Goal: Complete application form

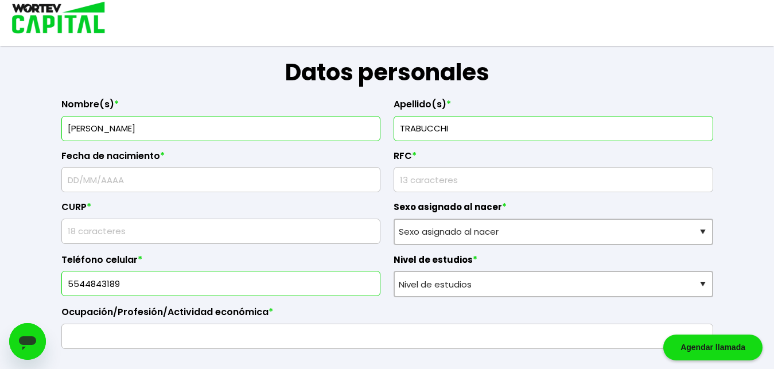
scroll to position [165, 0]
click at [71, 180] on input "text" at bounding box center [221, 180] width 309 height 24
click at [68, 181] on input "text" at bounding box center [221, 180] width 309 height 24
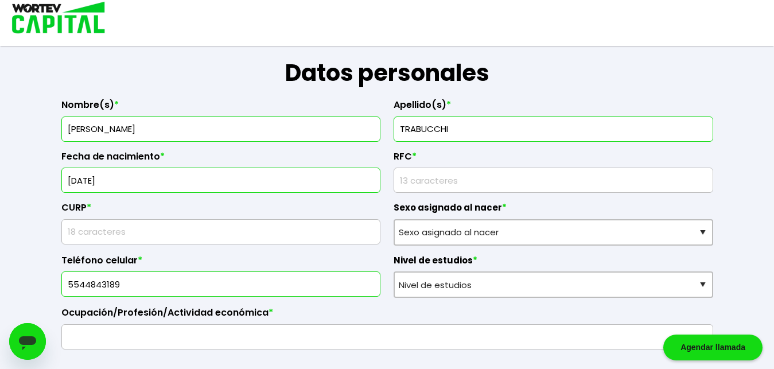
type input "[DATE]"
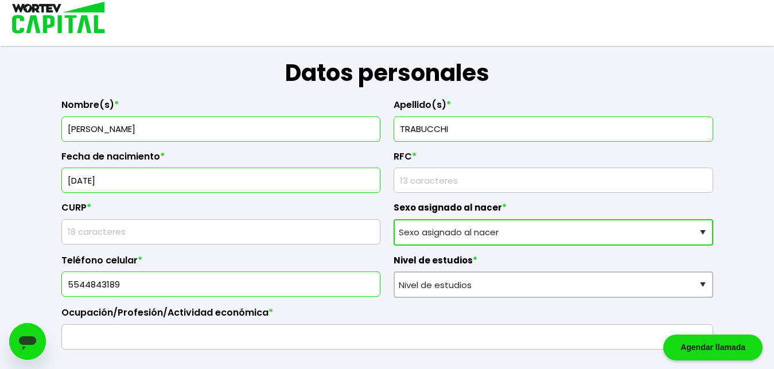
click at [699, 234] on select "Sexo asignado al nacer Hombre Mujer Prefiero no contestar" at bounding box center [554, 232] width 320 height 26
select select "Mujer"
click option "Mujer" at bounding box center [0, 0] width 0 height 0
click at [450, 180] on input "rfc" at bounding box center [553, 180] width 309 height 24
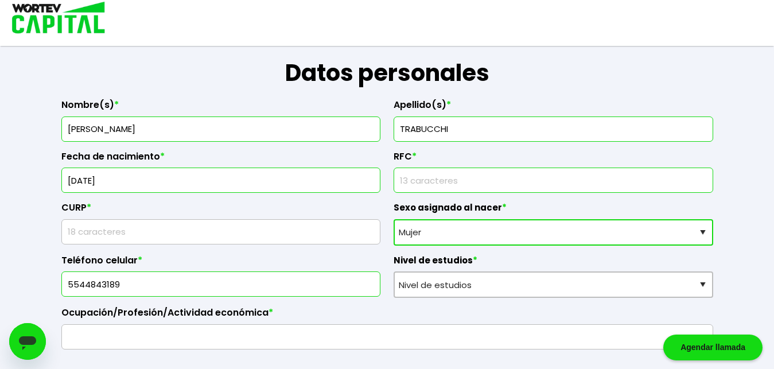
click at [409, 181] on input "rfc" at bounding box center [553, 180] width 309 height 24
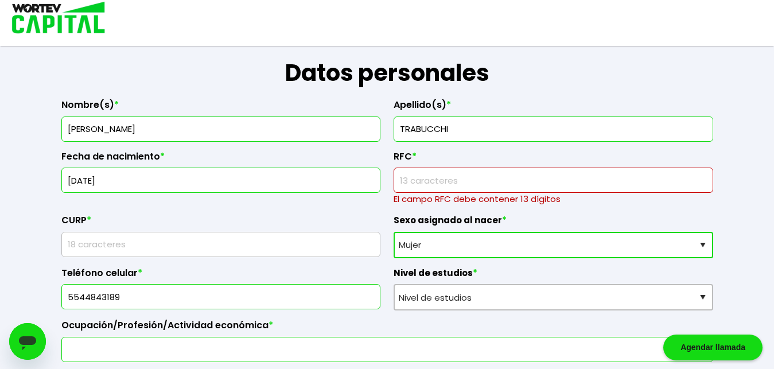
click at [141, 338] on input "text" at bounding box center [388, 350] width 642 height 24
type input "abogada"
click at [419, 184] on input "rfc" at bounding box center [553, 180] width 309 height 24
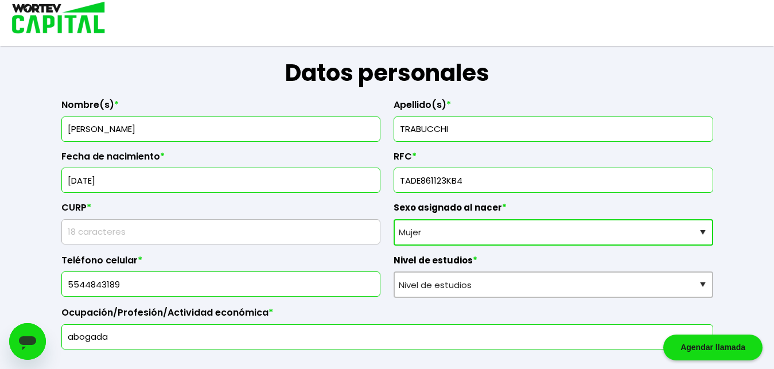
type input "TADE861123KB4"
click at [94, 233] on input "text" at bounding box center [221, 232] width 309 height 24
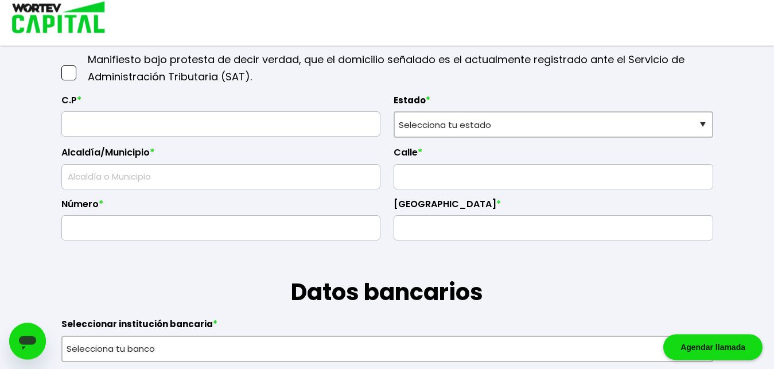
scroll to position [536, 0]
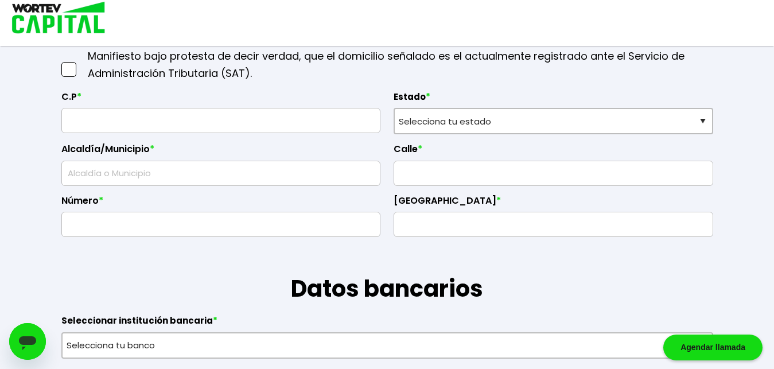
type input "TADE861123"
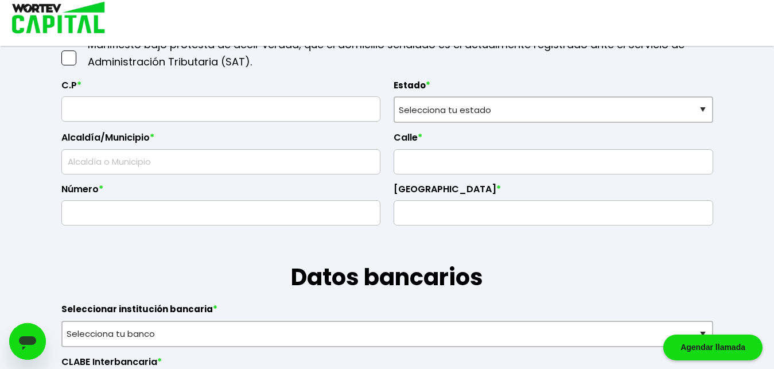
click at [68, 65] on span at bounding box center [68, 58] width 15 height 15
click at [81, 52] on input "checkbox" at bounding box center [81, 52] width 0 height 0
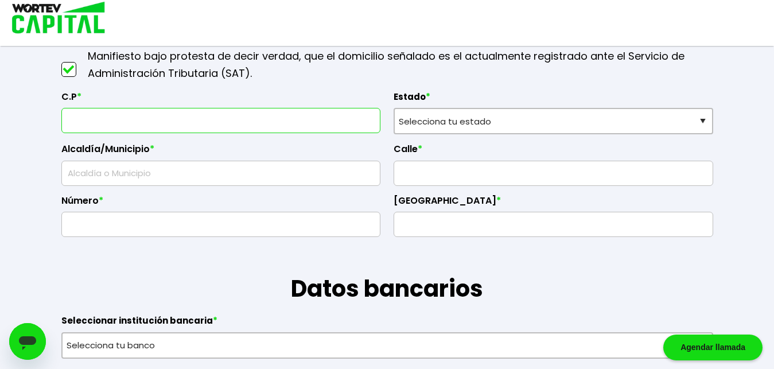
click at [86, 120] on input "text" at bounding box center [221, 121] width 309 height 24
type input "53950"
type input "Naucalpan de Juárez"
type input "[PERSON_NAME] de Tecamachalco"
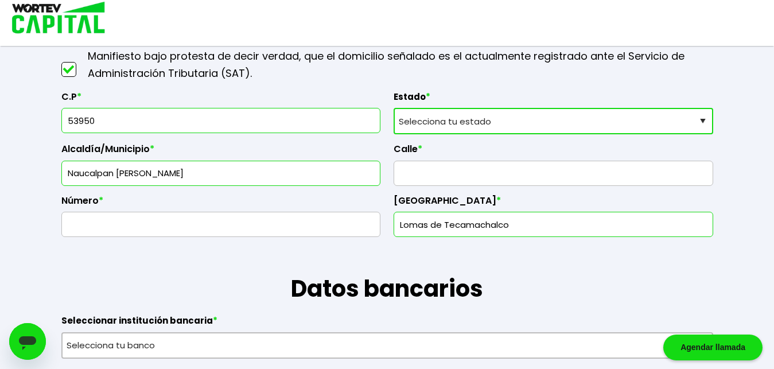
type input "53950"
click at [422, 180] on input "text" at bounding box center [553, 173] width 309 height 24
drag, startPoint x: 423, startPoint y: 181, endPoint x: 270, endPoint y: 218, distance: 156.9
click at [399, 185] on input "2°cda. de [PERSON_NAME]" at bounding box center [553, 173] width 309 height 24
type input "2°cda. de [PERSON_NAME]"
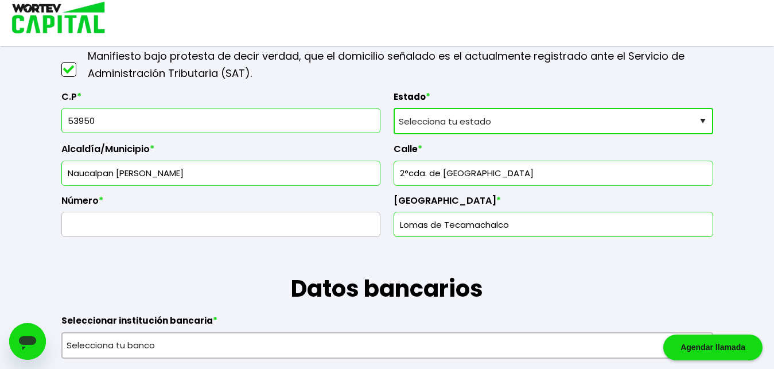
click at [121, 229] on input "text" at bounding box center [221, 224] width 309 height 24
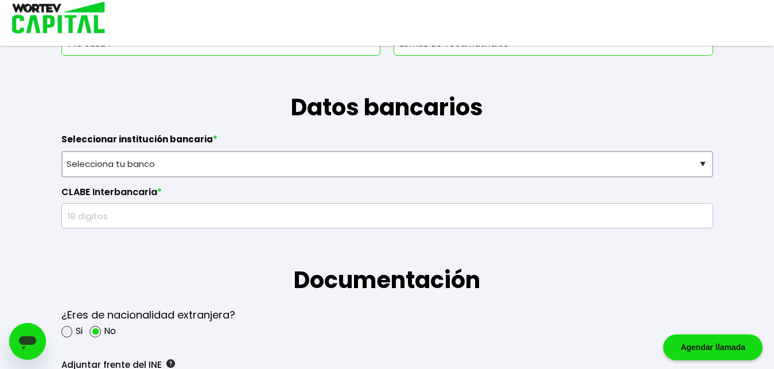
scroll to position [743, 0]
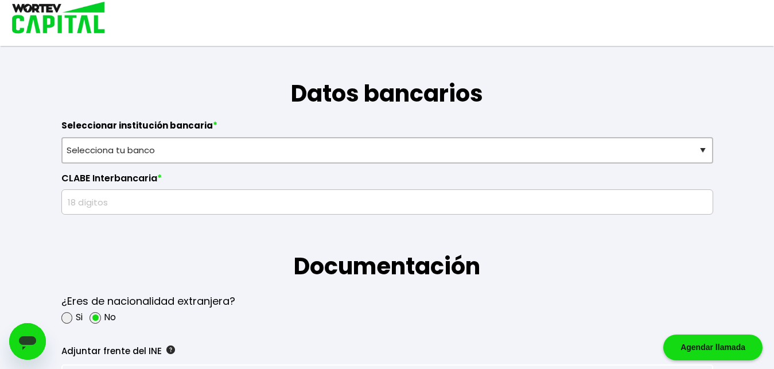
type input "145 casa 7"
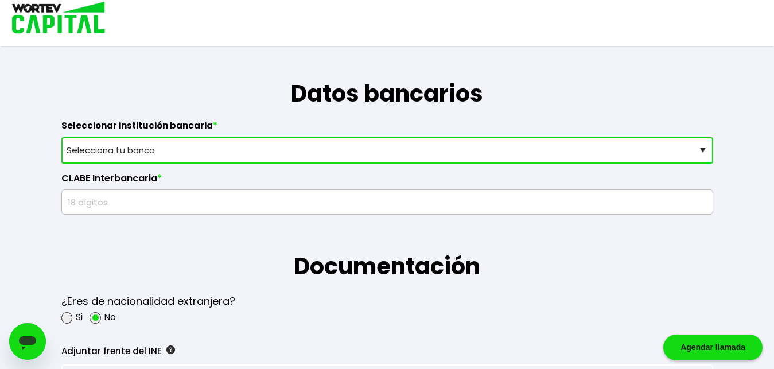
select select "Santander"
click option "Santander" at bounding box center [0, 0] width 0 height 0
click at [92, 203] on input "text" at bounding box center [388, 202] width 642 height 24
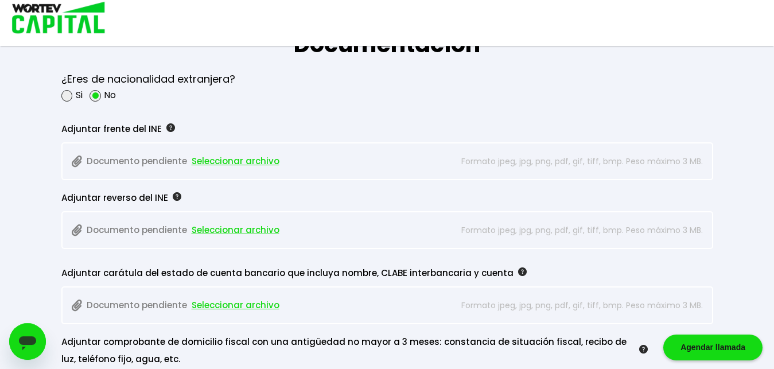
scroll to position [987, 0]
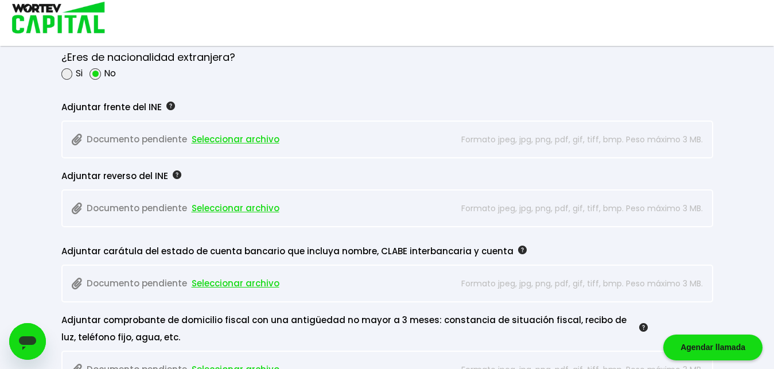
type input "014180566451290149"
click at [235, 141] on span "Seleccionar archivo" at bounding box center [236, 139] width 88 height 17
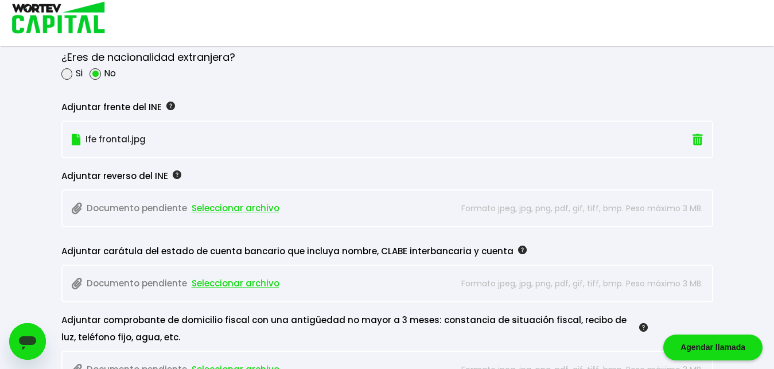
click at [250, 210] on span "Seleccionar archivo" at bounding box center [236, 208] width 88 height 17
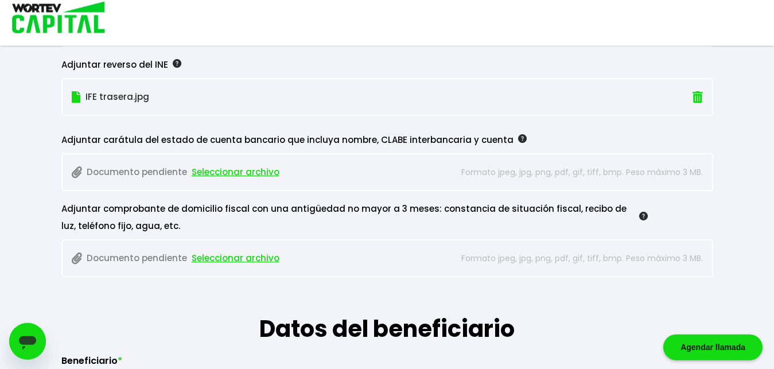
scroll to position [1104, 0]
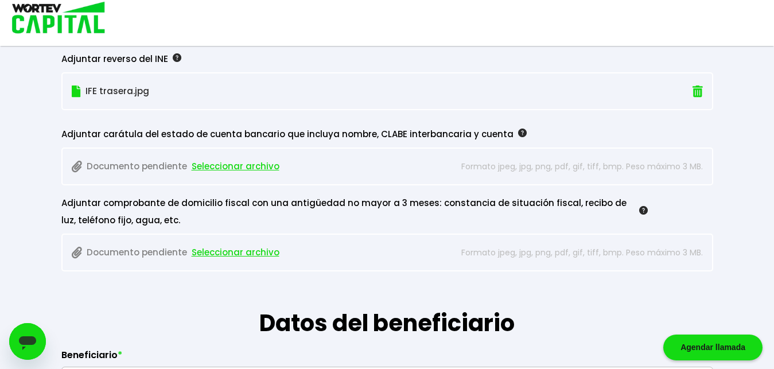
click at [239, 167] on span "Seleccionar archivo" at bounding box center [236, 166] width 88 height 17
click at [229, 254] on span "Seleccionar archivo" at bounding box center [236, 252] width 88 height 17
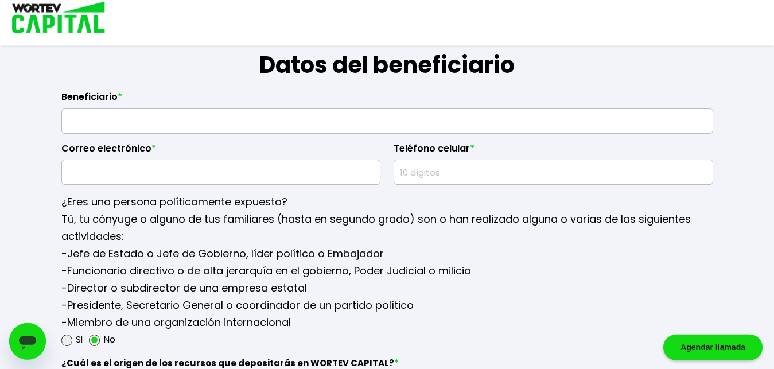
scroll to position [1367, 0]
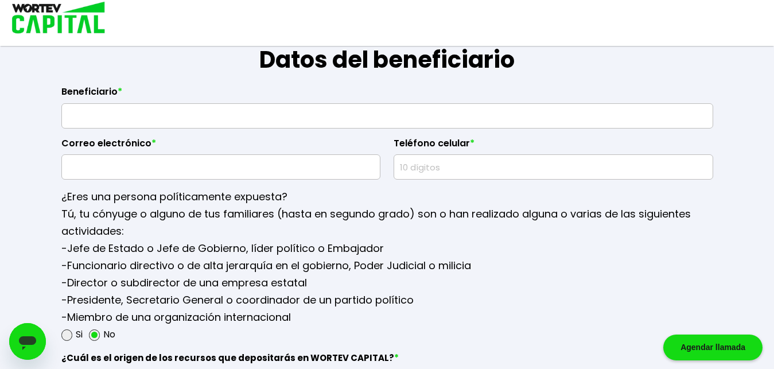
click at [136, 118] on input "text" at bounding box center [388, 116] width 642 height 24
type input "[PERSON_NAME]"
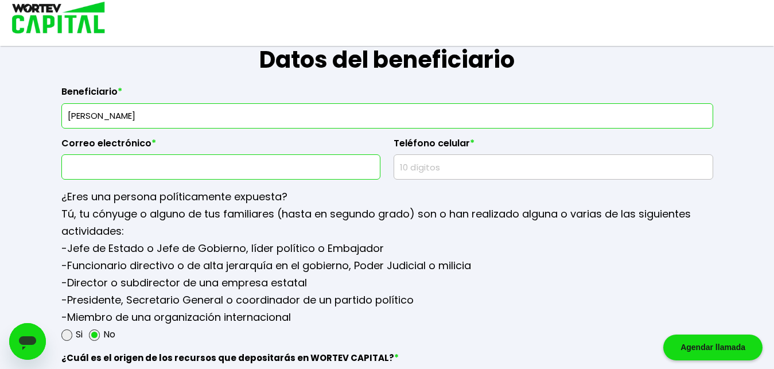
click at [98, 166] on input "text" at bounding box center [221, 167] width 309 height 24
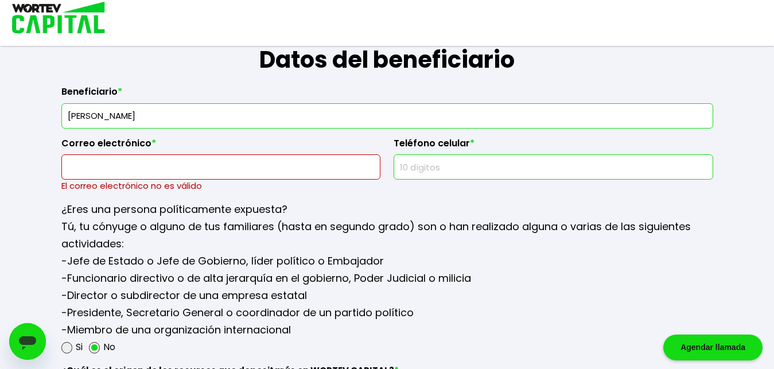
click at [428, 171] on input "text" at bounding box center [553, 167] width 309 height 24
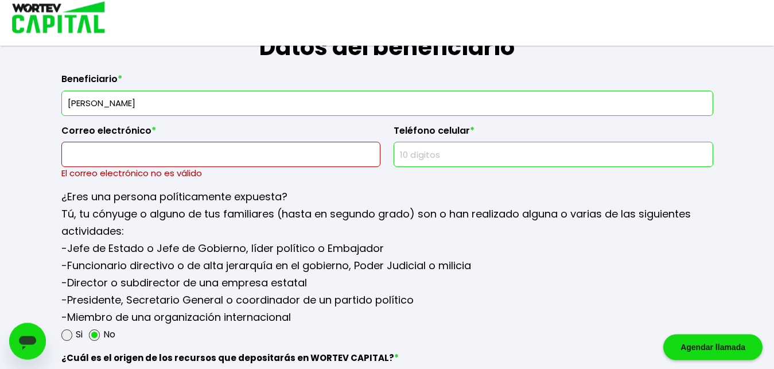
scroll to position [1377, 0]
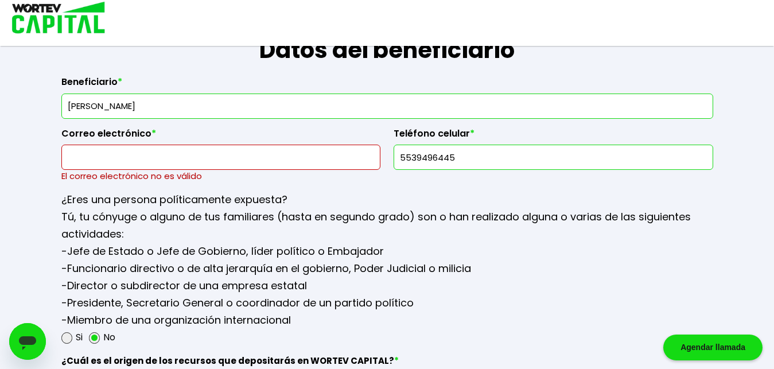
type input "5539496445"
click at [93, 160] on input "text" at bounding box center [221, 157] width 309 height 24
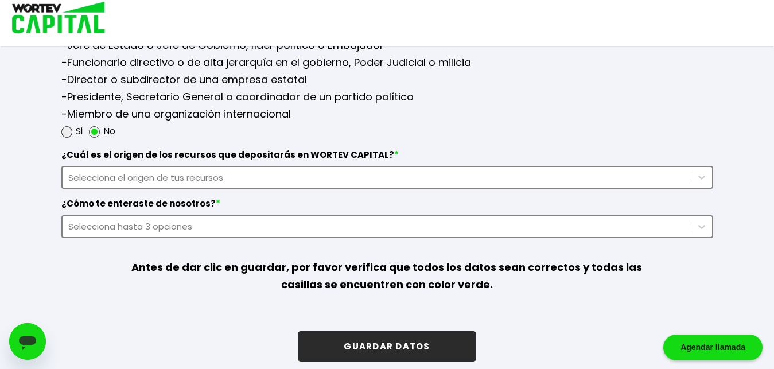
scroll to position [1572, 0]
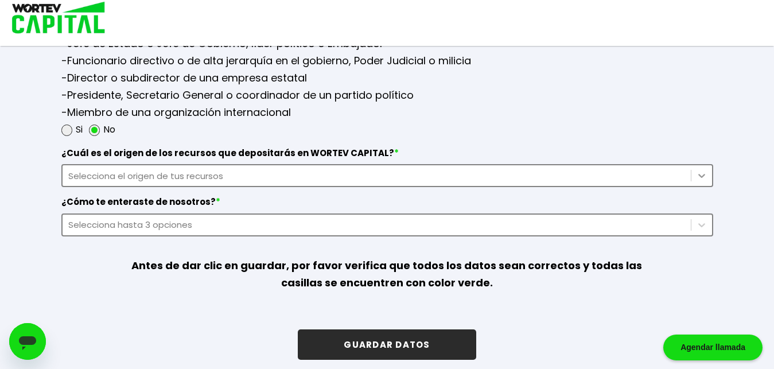
type input "[EMAIL_ADDRESS][DOMAIN_NAME]"
click at [706, 174] on icon at bounding box center [701, 175] width 11 height 11
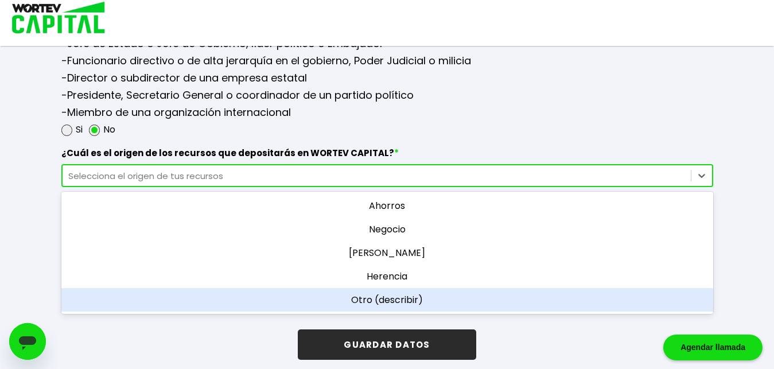
click at [475, 305] on div "Otro (describir)" at bounding box center [387, 300] width 652 height 24
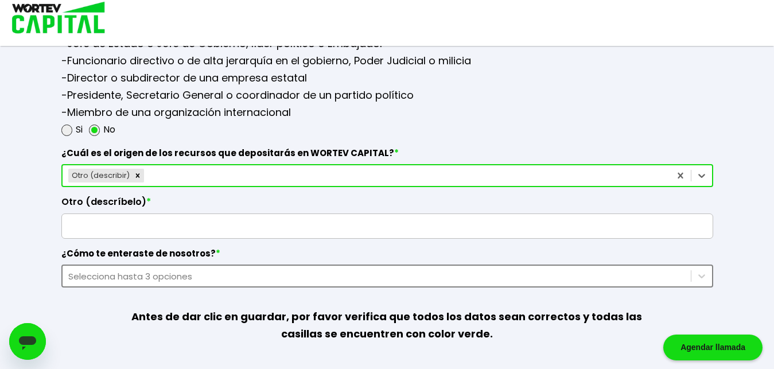
click at [187, 229] on input "text" at bounding box center [388, 226] width 642 height 24
type input "ganancias en criptomonedas"
click at [701, 278] on div "Selecciona hasta 3 opciones" at bounding box center [387, 276] width 652 height 23
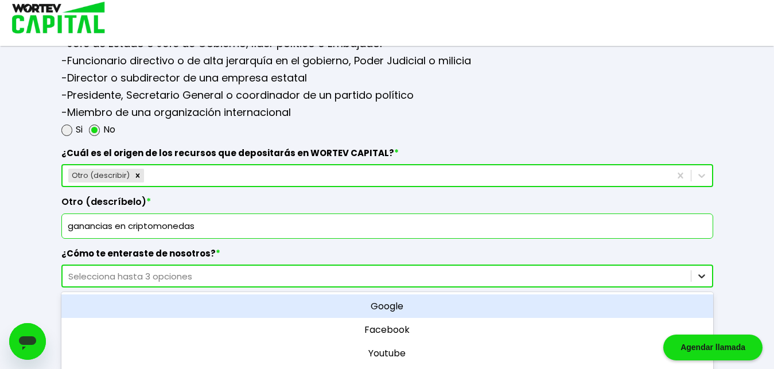
scroll to position [1633, 0]
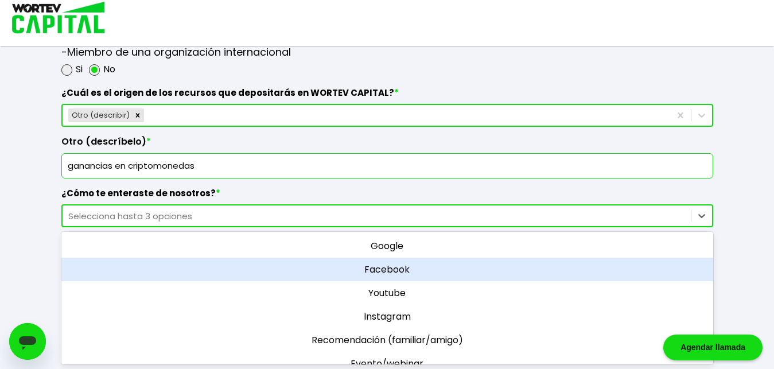
click at [460, 272] on div "Facebook" at bounding box center [387, 270] width 652 height 24
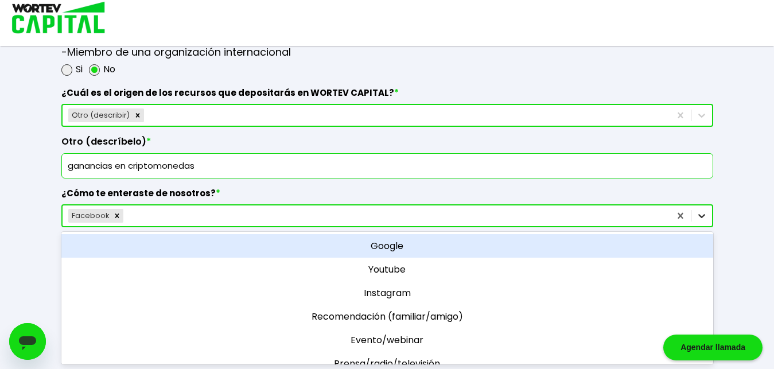
click at [707, 217] on icon at bounding box center [701, 215] width 11 height 11
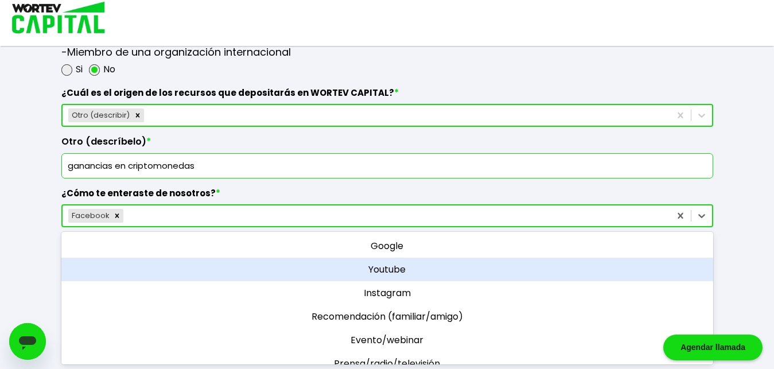
click at [567, 278] on div "Youtube" at bounding box center [387, 270] width 652 height 24
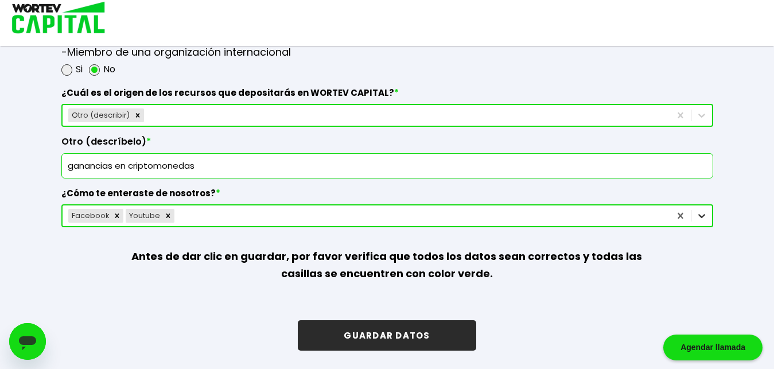
click at [701, 217] on icon at bounding box center [702, 216] width 7 height 4
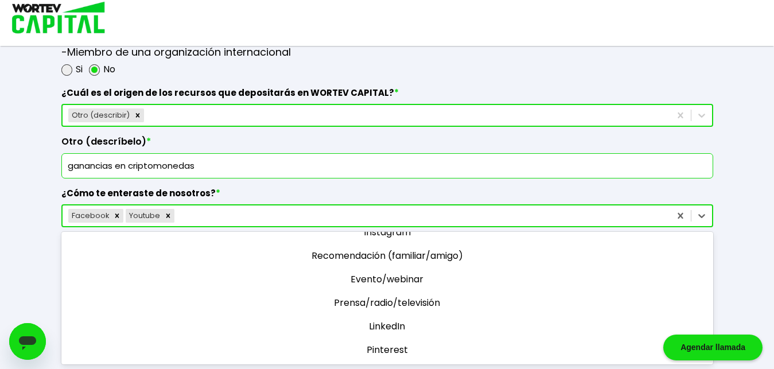
scroll to position [9, 0]
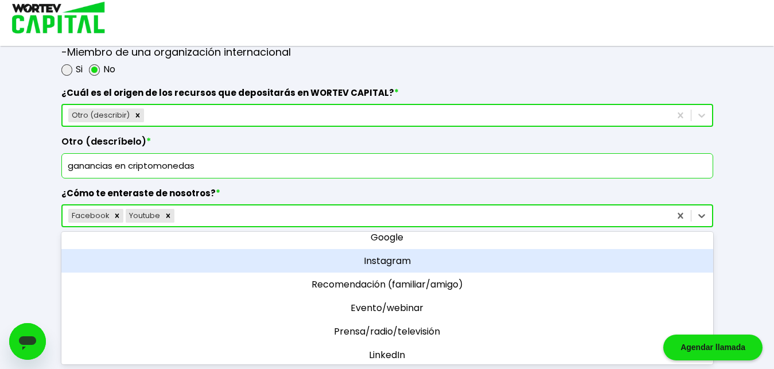
click at [587, 265] on div "Instagram" at bounding box center [387, 261] width 652 height 24
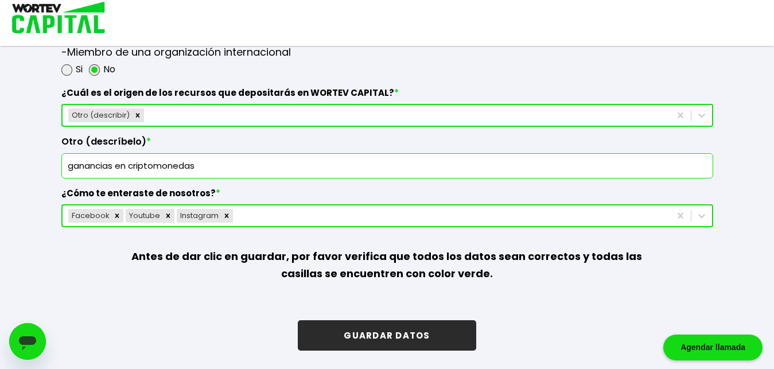
click at [421, 337] on button "GUARDAR DATOS" at bounding box center [387, 335] width 178 height 30
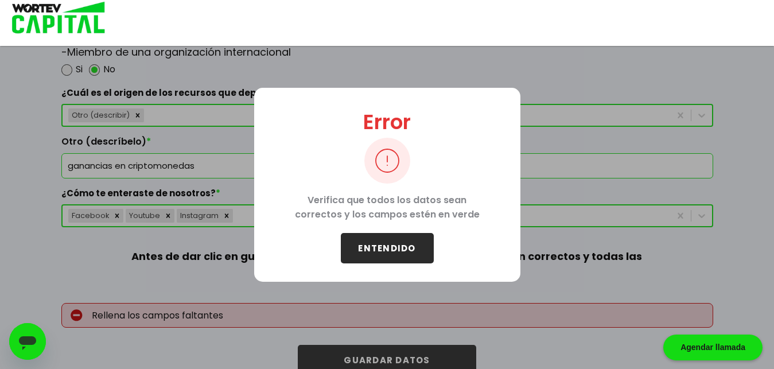
click at [399, 244] on button "ENTENDIDO" at bounding box center [387, 248] width 93 height 30
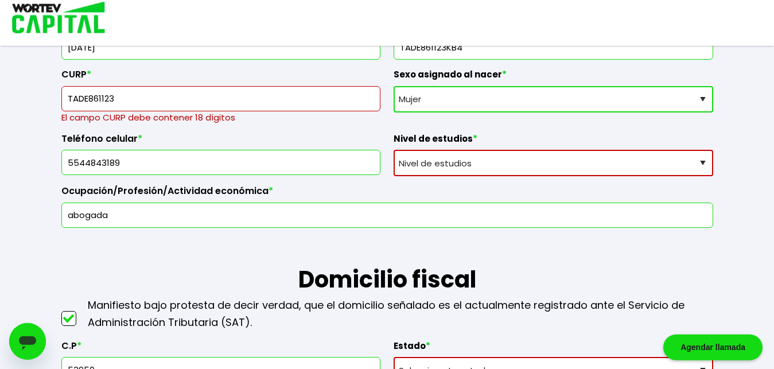
scroll to position [305, 0]
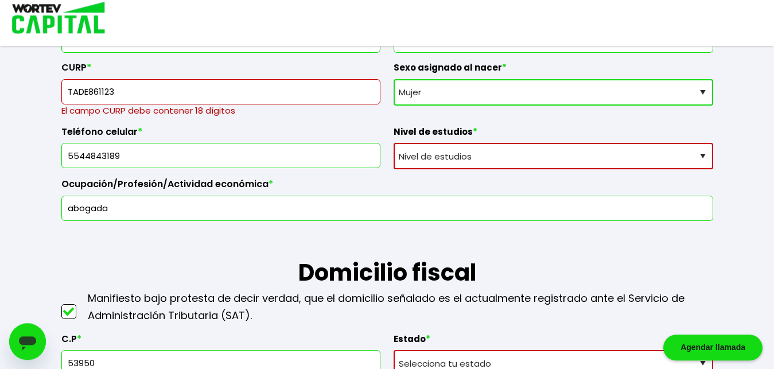
click at [394, 143] on select "Nivel de estudios Primaria Secundaria Bachillerato Licenciatura Posgrado" at bounding box center [554, 156] width 320 height 26
select select "Licenciatura"
click option "Licenciatura" at bounding box center [0, 0] width 0 height 0
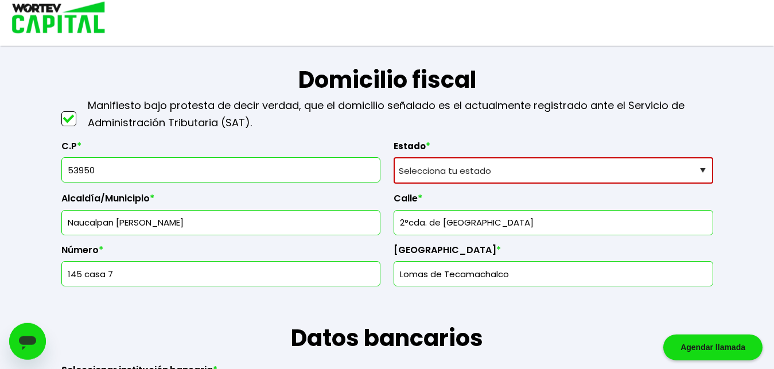
scroll to position [501, 0]
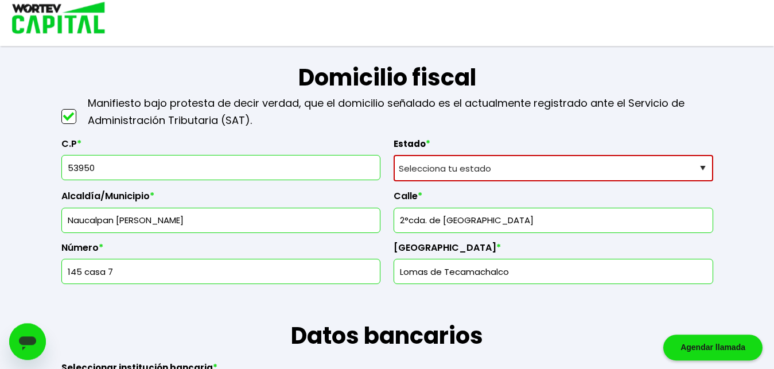
select select "MX"
click option "[GEOGRAPHIC_DATA]" at bounding box center [0, 0] width 0 height 0
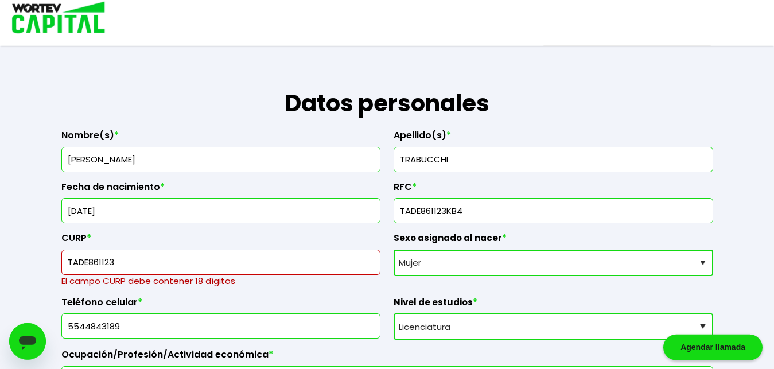
scroll to position [130, 0]
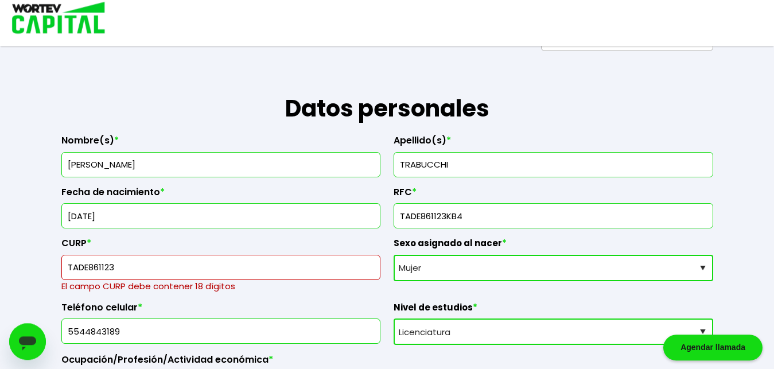
click at [139, 269] on input "TADE861123" at bounding box center [221, 267] width 309 height 24
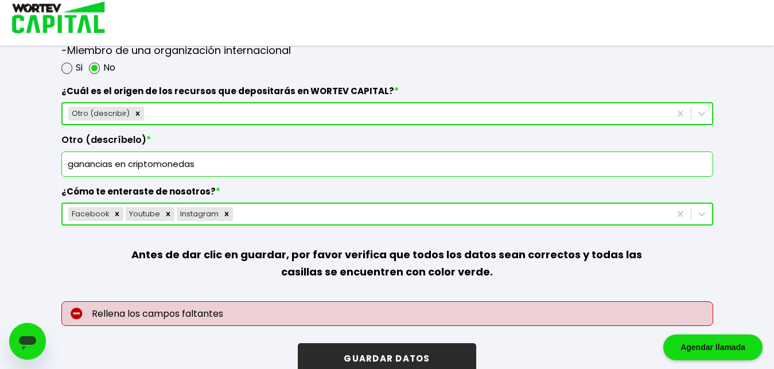
scroll to position [1646, 0]
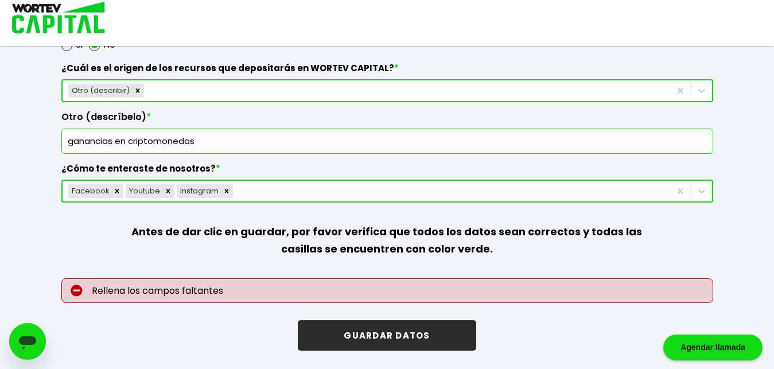
type input "TADE861123MNERCL00"
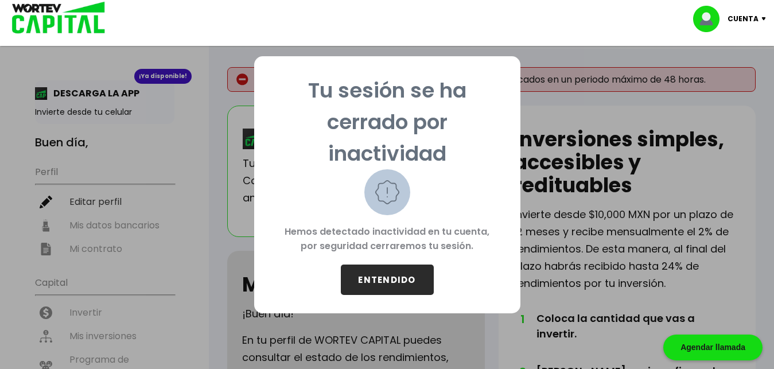
click at [393, 283] on button "ENTENDIDO" at bounding box center [387, 280] width 93 height 30
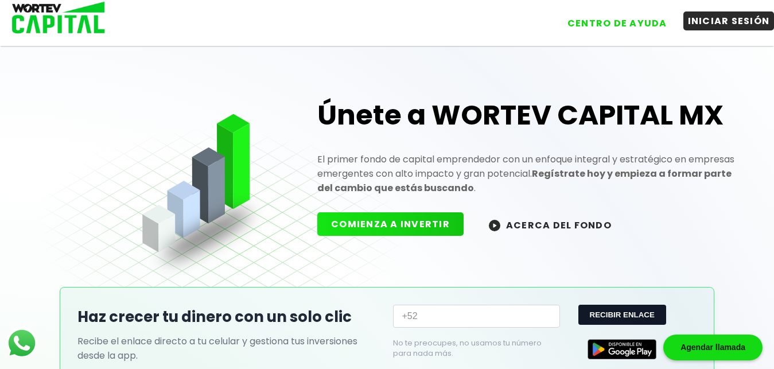
click at [713, 28] on button "INICIAR SESIÓN" at bounding box center [729, 20] width 91 height 19
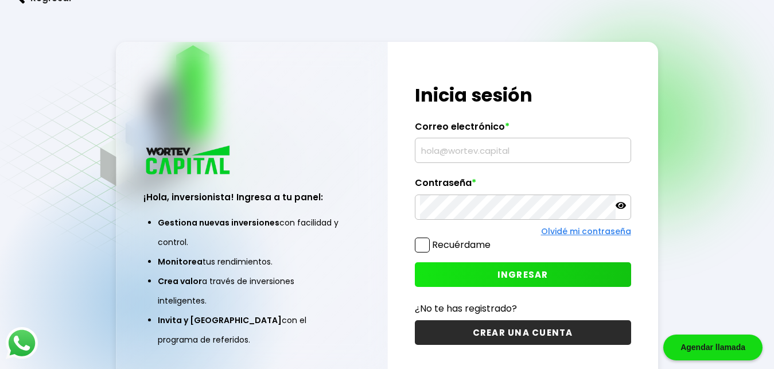
type input "[PERSON_NAME][EMAIL_ADDRESS][DOMAIN_NAME]"
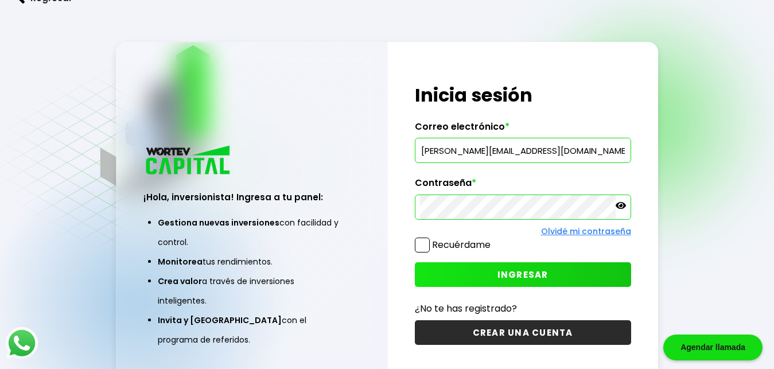
click at [425, 248] on span at bounding box center [422, 245] width 15 height 15
click at [493, 239] on input "Recuérdame" at bounding box center [493, 239] width 0 height 0
click at [514, 278] on span "INGRESAR" at bounding box center [523, 275] width 51 height 12
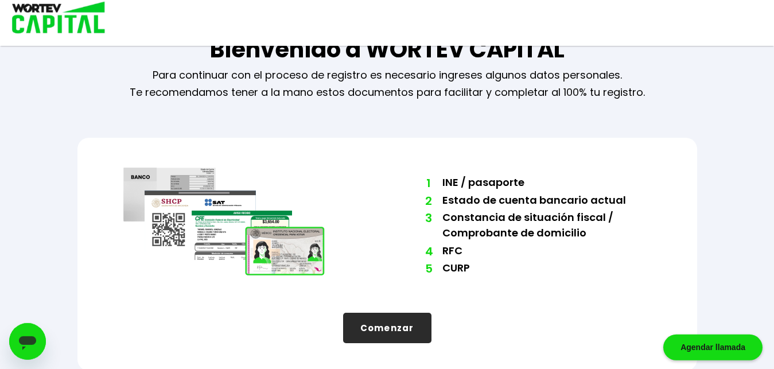
scroll to position [38, 0]
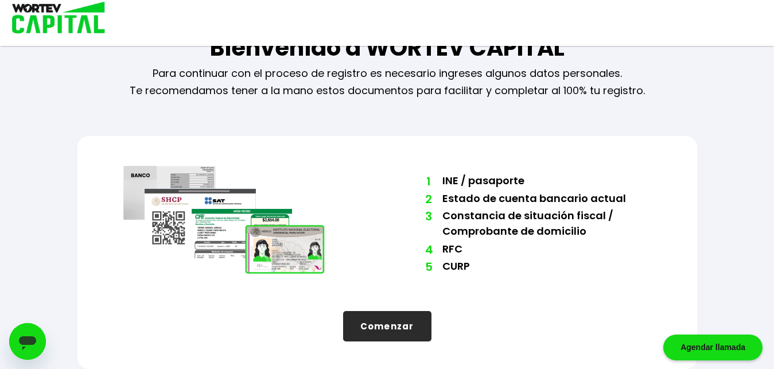
click at [400, 331] on button "Comenzar" at bounding box center [387, 326] width 88 height 30
select select "Mujer"
select select "Licenciatura"
select select "MX"
select select "Santander"
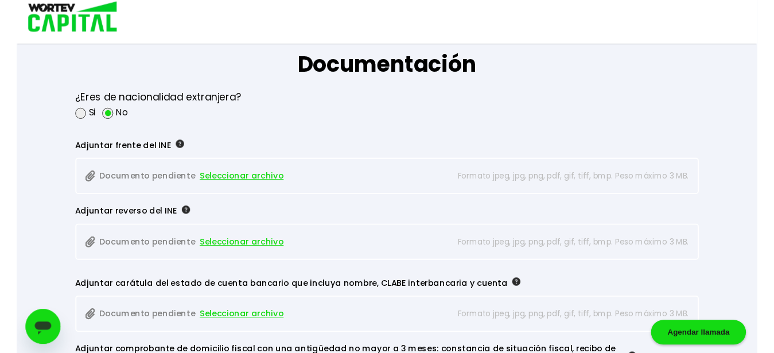
scroll to position [919, 0]
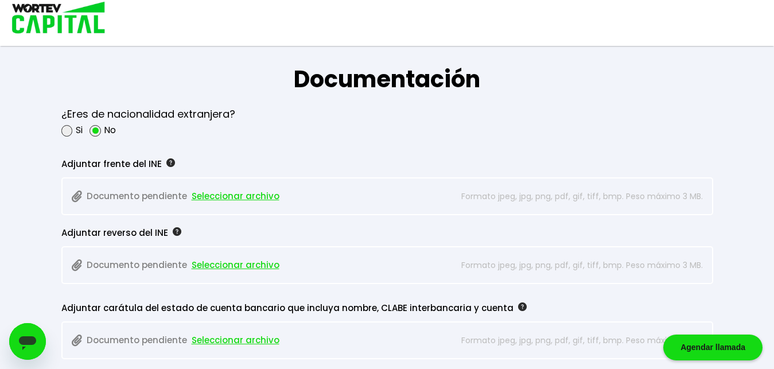
click at [245, 197] on span "Seleccionar archivo" at bounding box center [236, 196] width 88 height 17
